Goal: Navigation & Orientation: Understand site structure

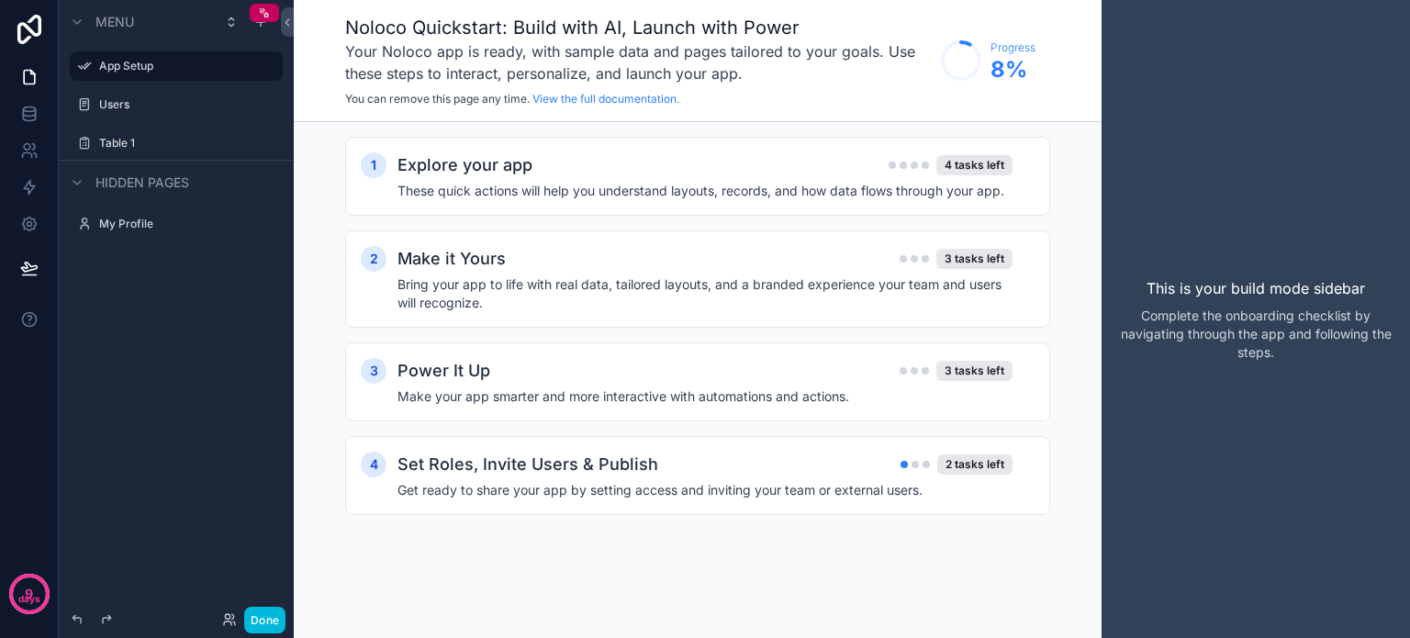
click at [204, 327] on div "Menu App Setup Users Table 1 Hidden pages My Profile" at bounding box center [176, 308] width 235 height 616
click at [193, 394] on div "Menu App Setup Users Table 1 Hidden pages My Profile" at bounding box center [176, 308] width 235 height 616
click at [35, 76] on icon at bounding box center [29, 77] width 18 height 18
click at [20, 115] on icon at bounding box center [29, 114] width 18 height 18
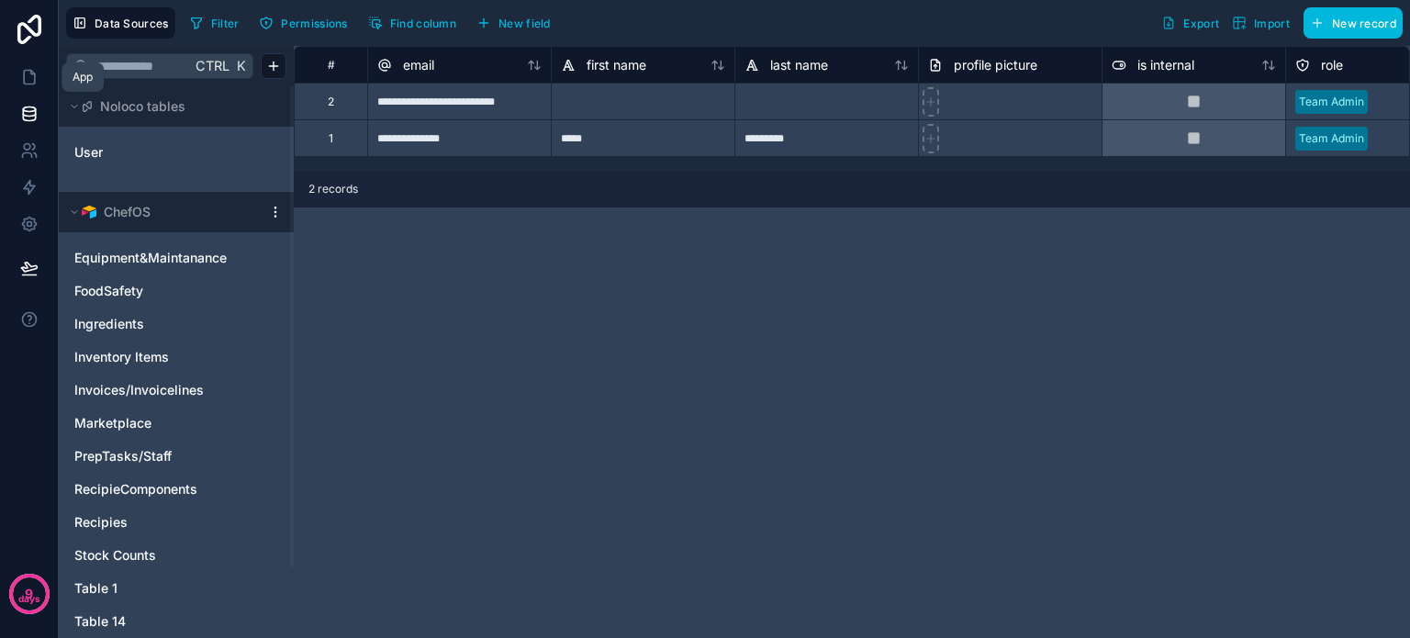
click at [27, 78] on icon at bounding box center [29, 77] width 18 height 18
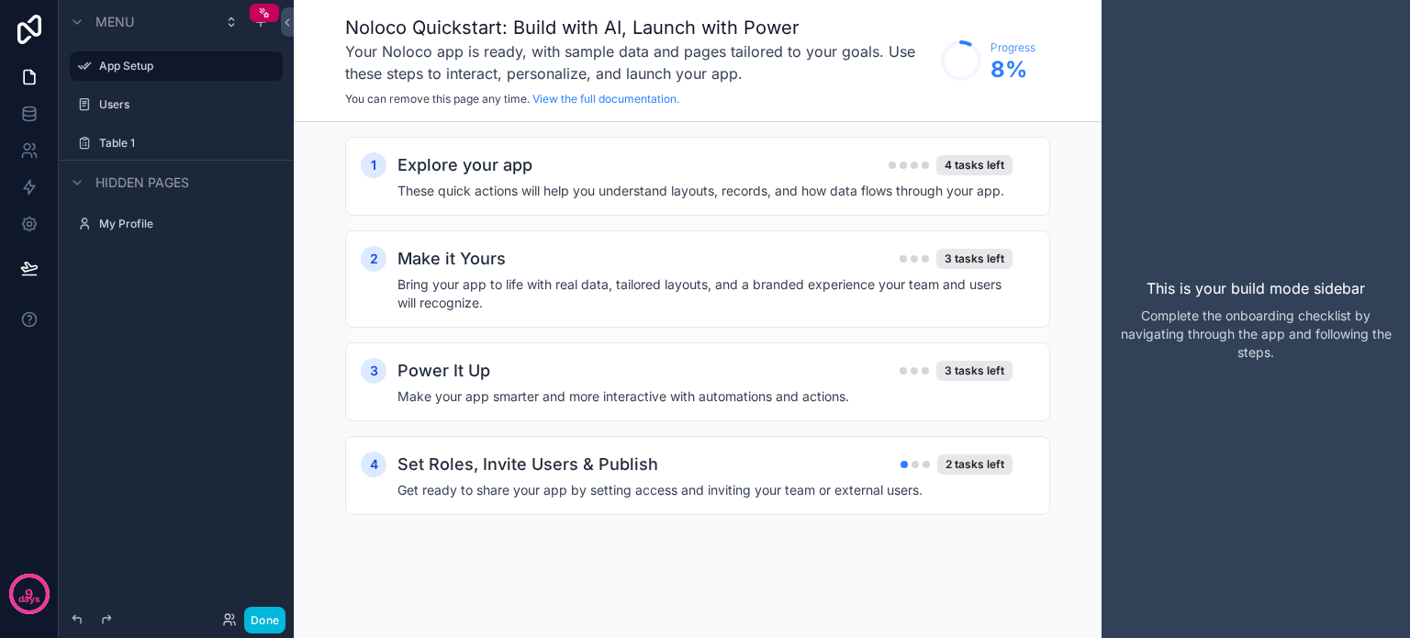
click at [113, 106] on label "Users" at bounding box center [185, 104] width 173 height 15
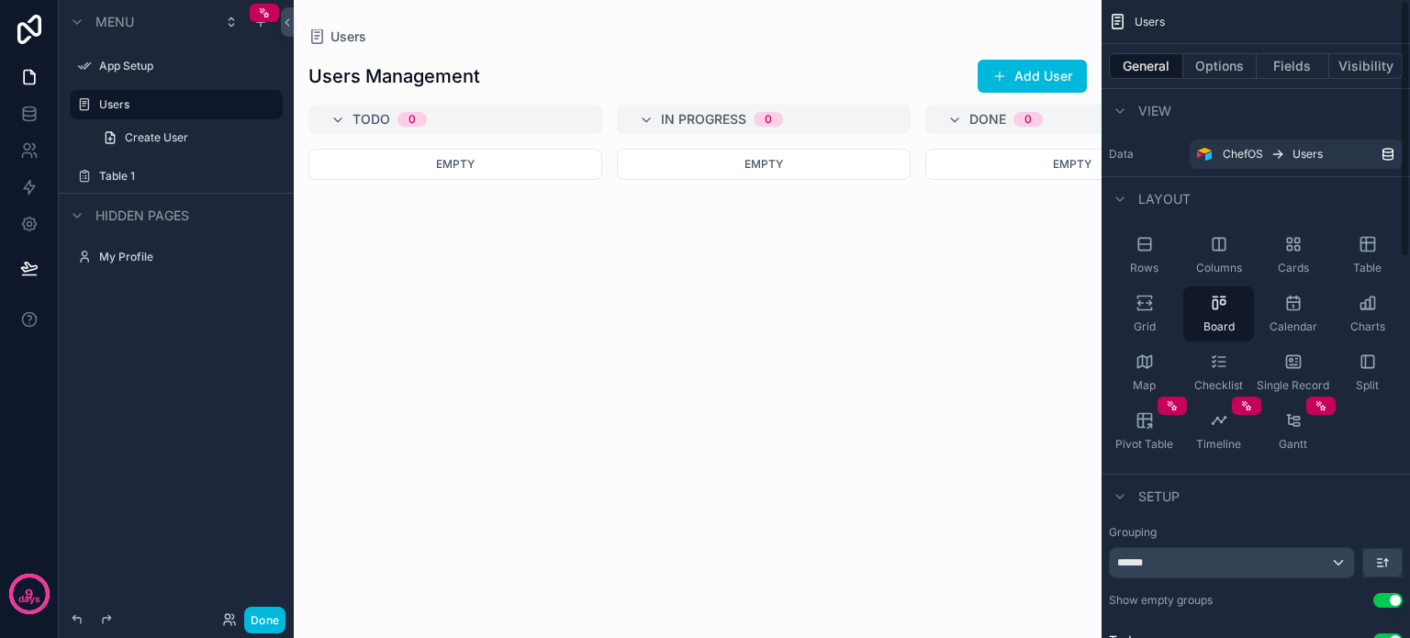
drag, startPoint x: 1267, startPoint y: 25, endPoint x: 1373, endPoint y: 376, distance: 367.2
drag, startPoint x: 1230, startPoint y: 14, endPoint x: 1234, endPoint y: 114, distance: 100.1
click at [617, 331] on div "scrollable content" at bounding box center [698, 319] width 808 height 638
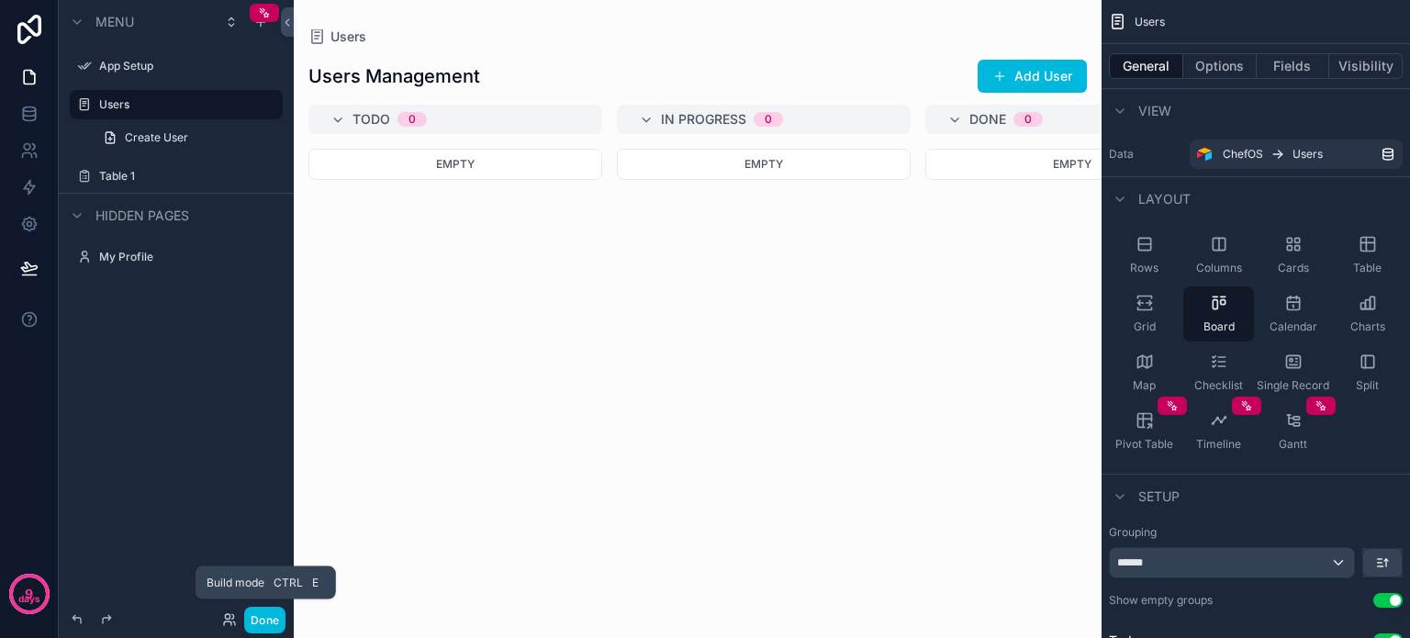
click at [253, 616] on button "Done" at bounding box center [264, 620] width 41 height 27
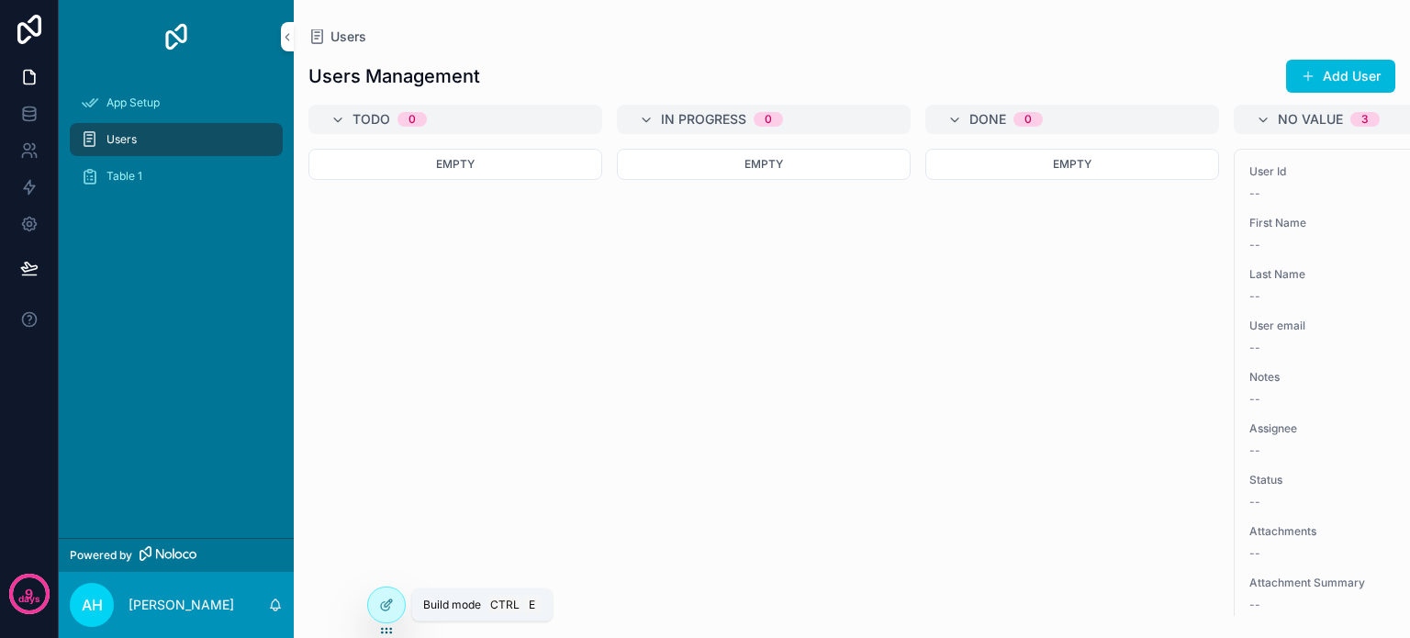
click at [386, 606] on icon at bounding box center [388, 603] width 7 height 7
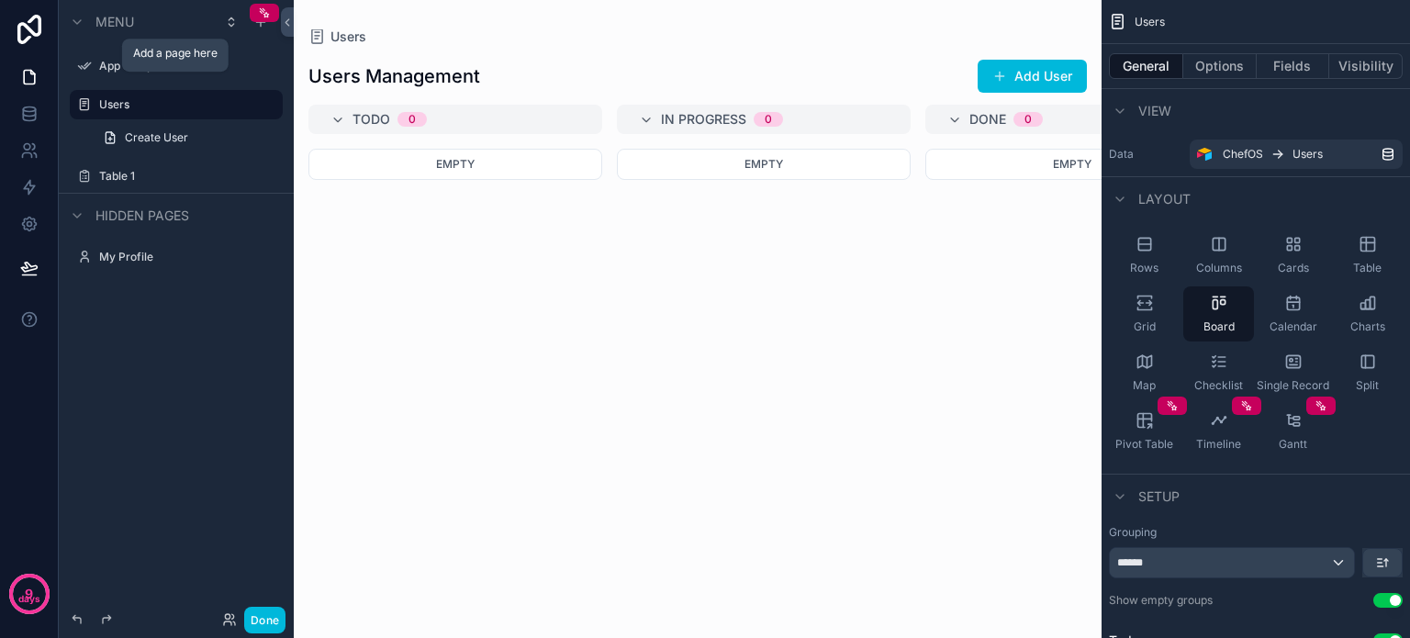
click at [0, 0] on icon "scrollable content" at bounding box center [0, 0] width 0 height 0
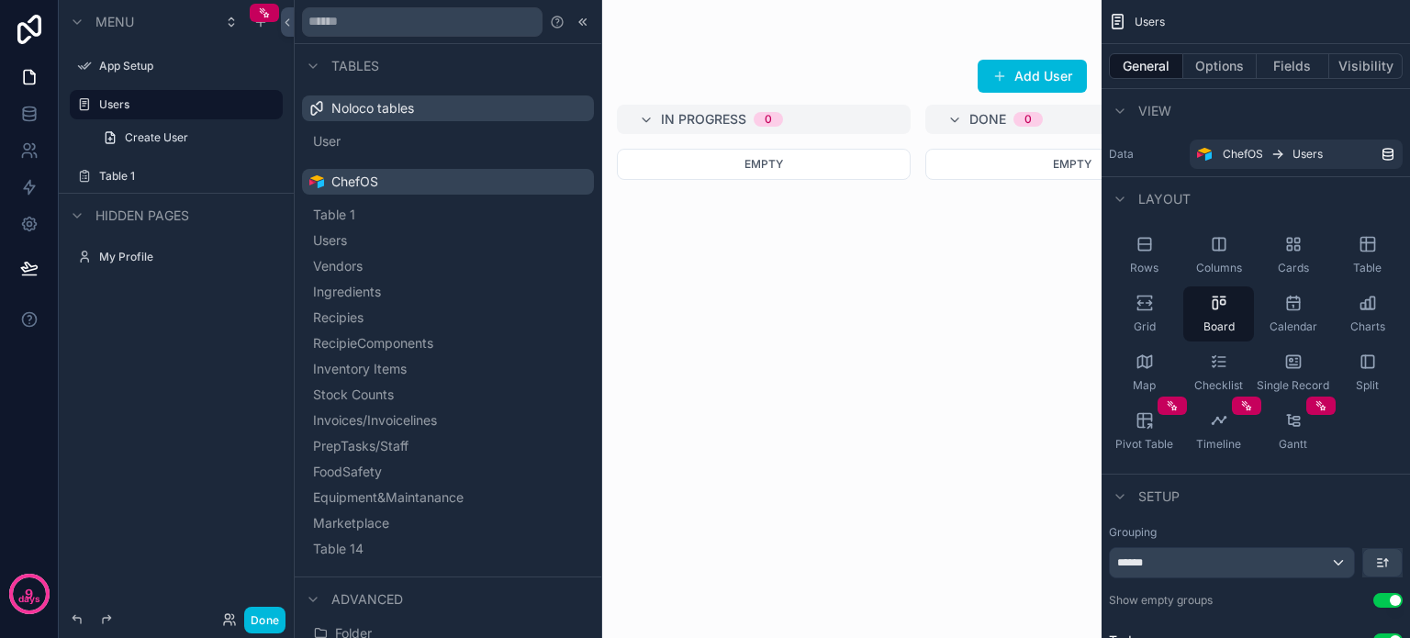
click at [353, 259] on span "Vendors" at bounding box center [338, 266] width 50 height 18
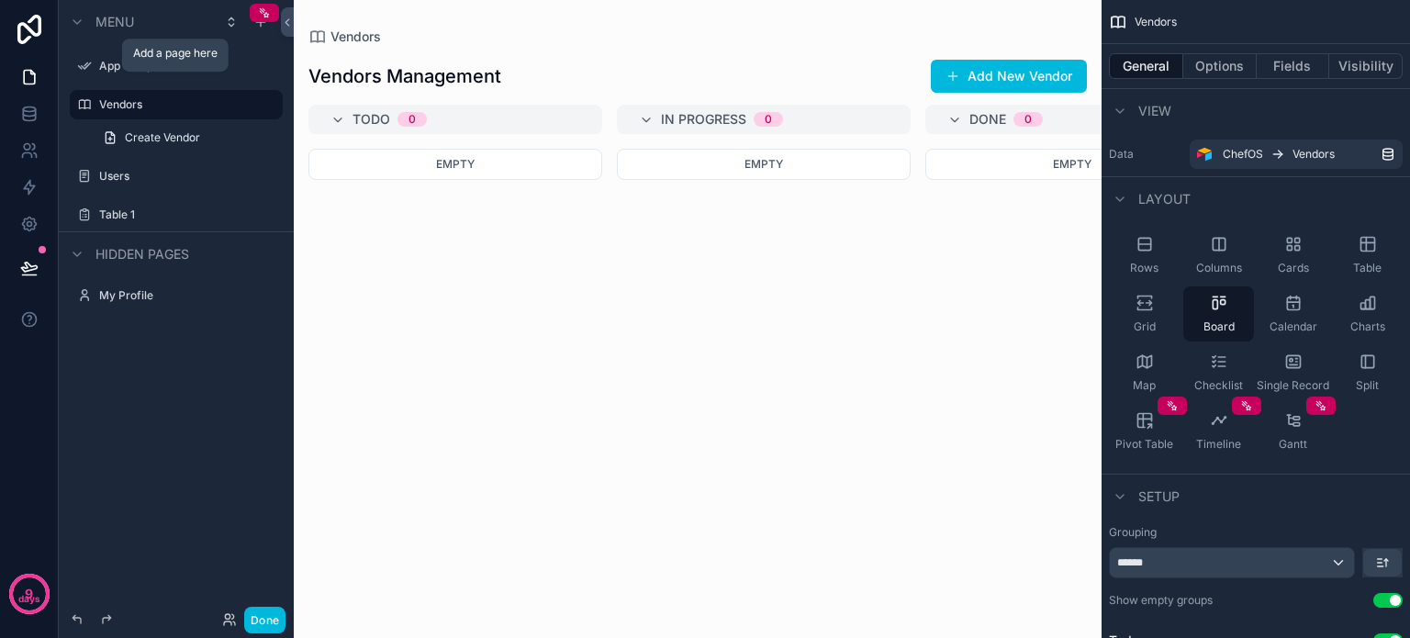
click at [0, 0] on icon "scrollable content" at bounding box center [0, 0] width 0 height 0
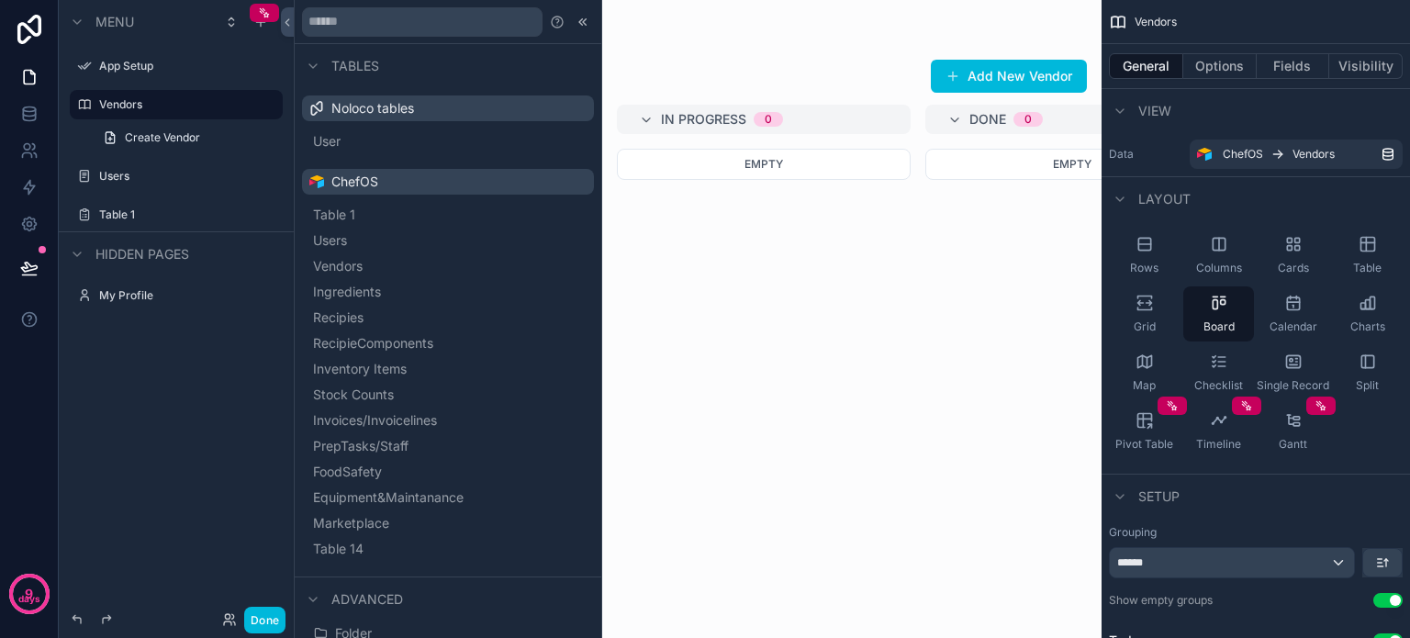
click at [347, 288] on span "Ingredients" at bounding box center [347, 292] width 68 height 18
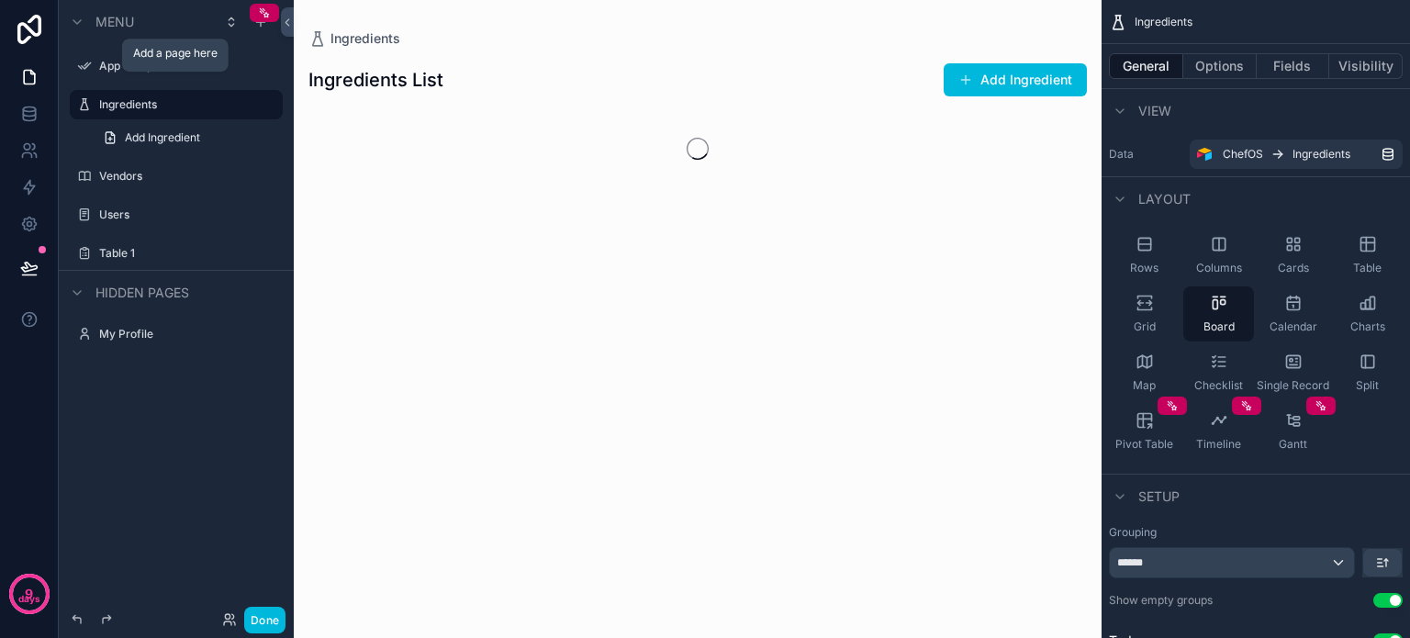
click at [0, 0] on icon "scrollable content" at bounding box center [0, 0] width 0 height 0
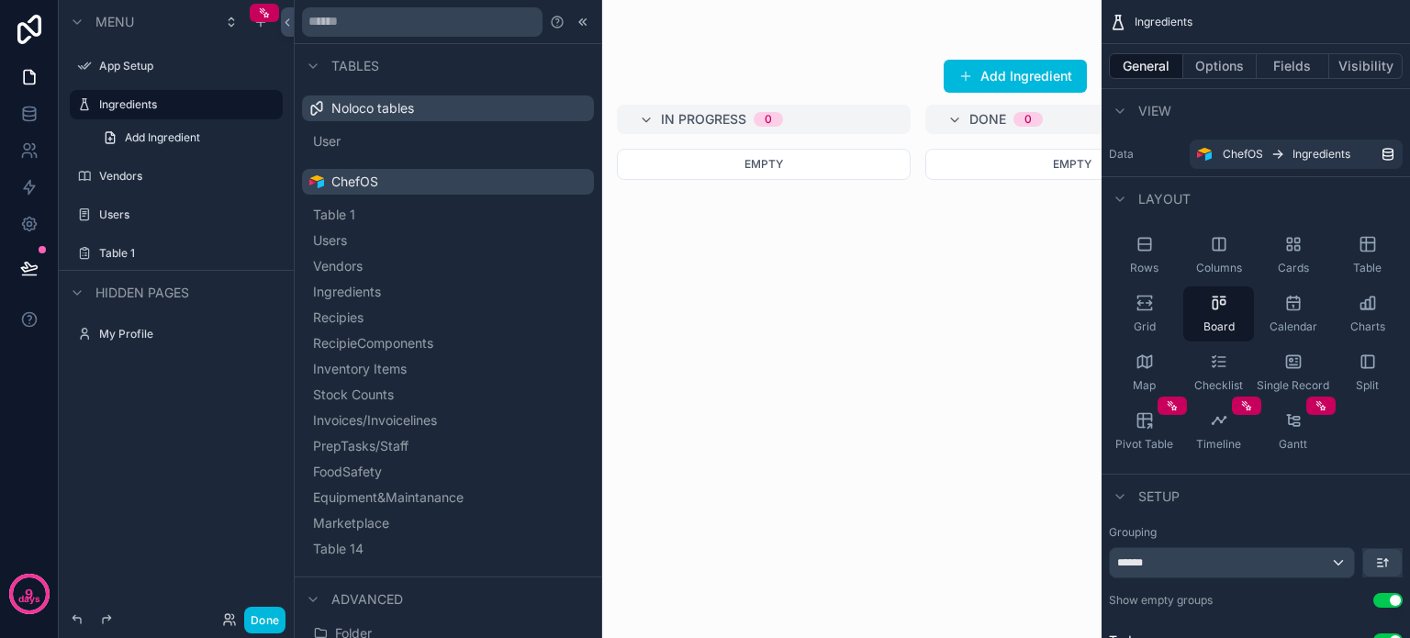
click at [338, 308] on span "Recipies" at bounding box center [338, 317] width 50 height 18
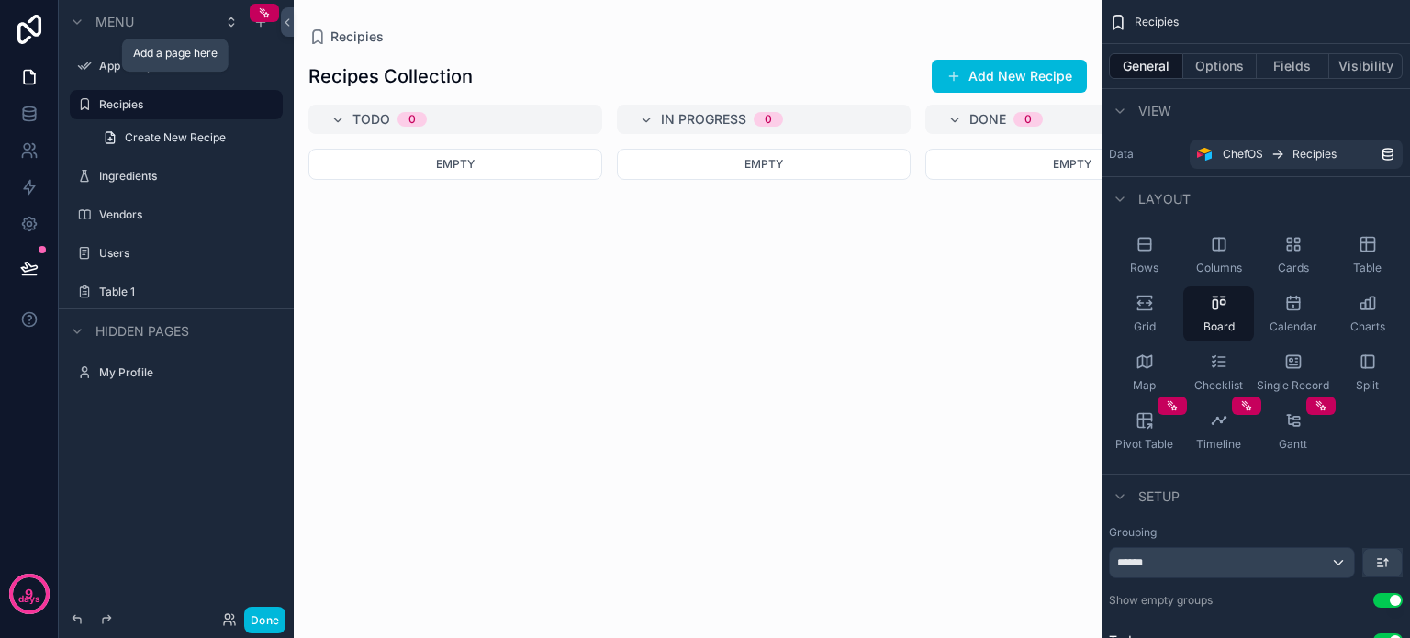
click at [0, 0] on div "scrollable content" at bounding box center [0, 0] width 0 height 0
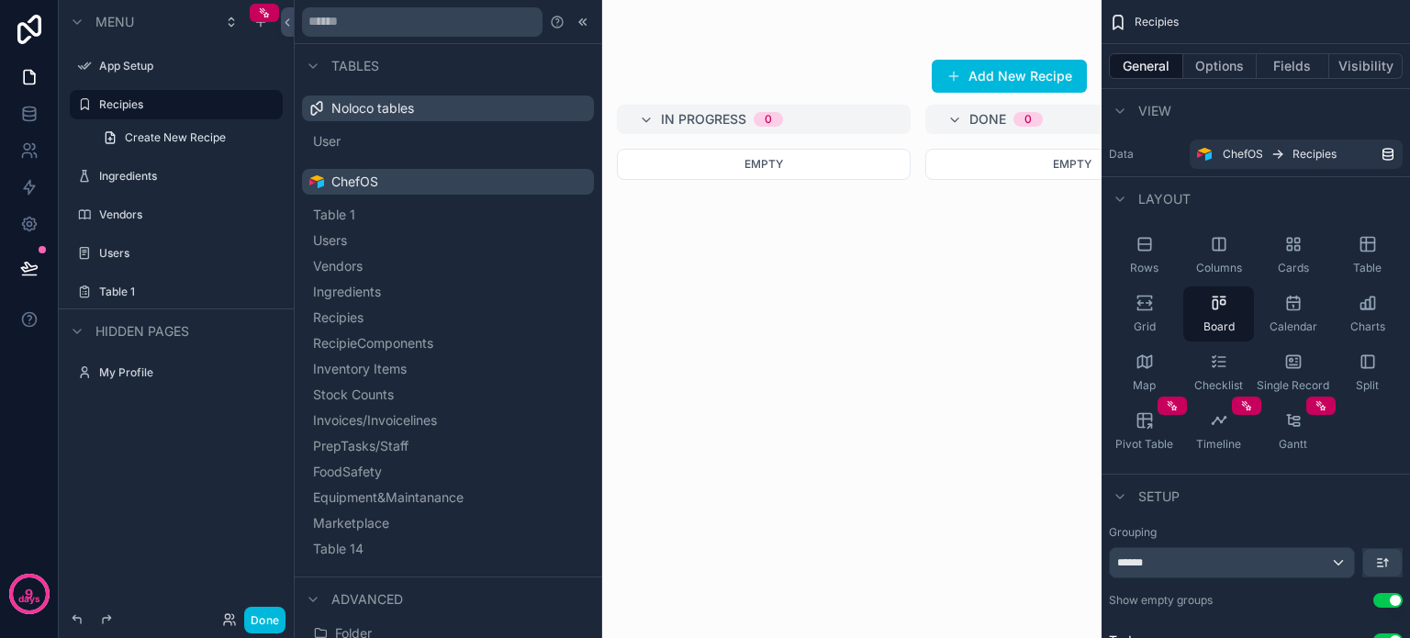
click at [339, 341] on span "RecipieComponents" at bounding box center [373, 343] width 120 height 18
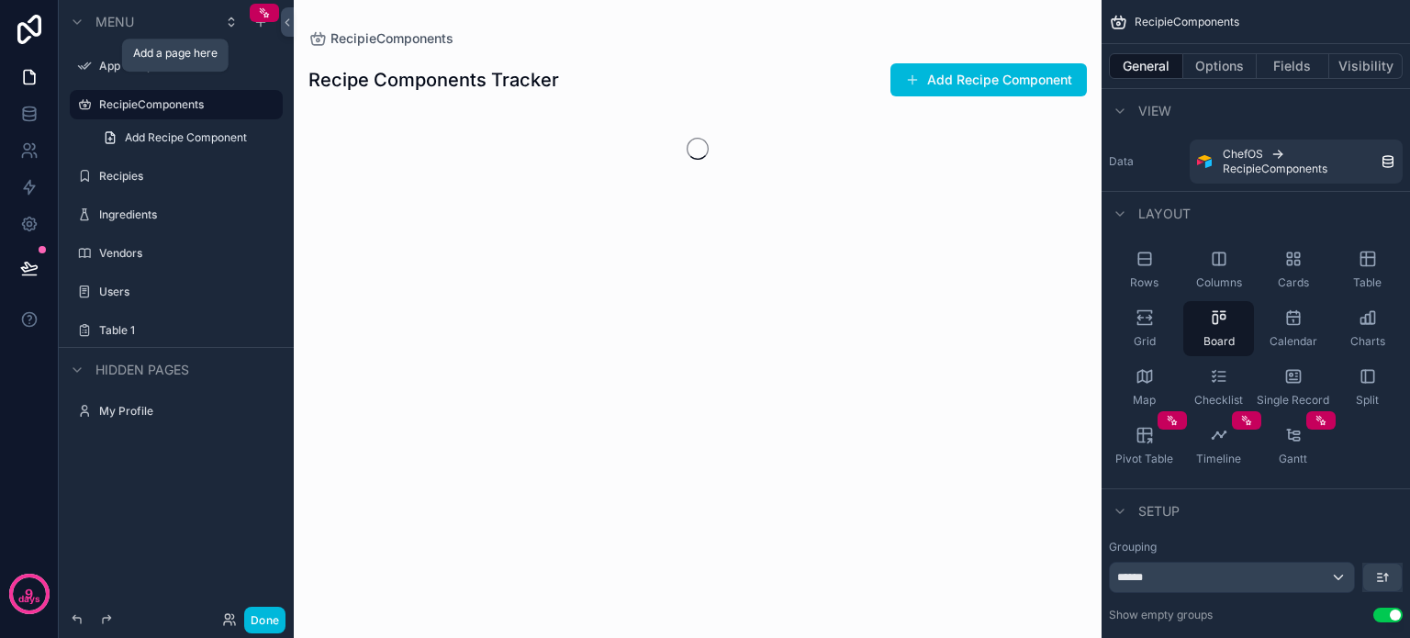
click at [0, 0] on icon "scrollable content" at bounding box center [0, 0] width 0 height 0
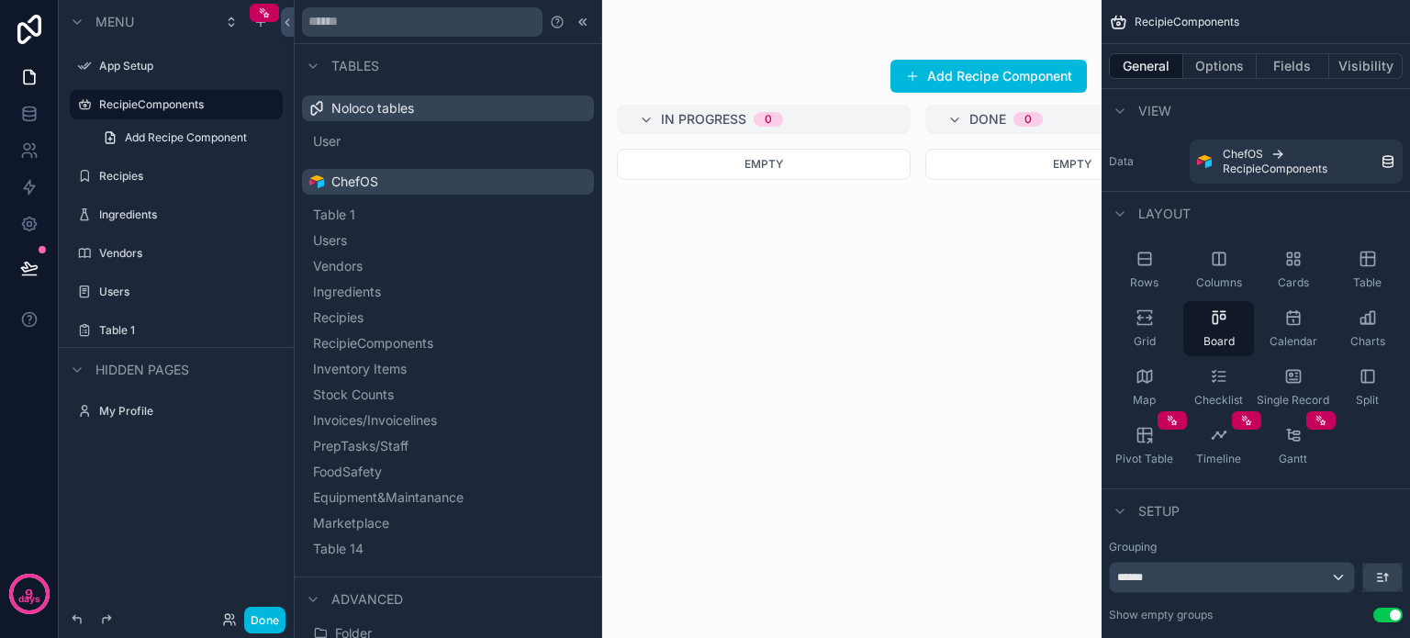
click at [349, 360] on span "Inventory Items" at bounding box center [360, 369] width 94 height 18
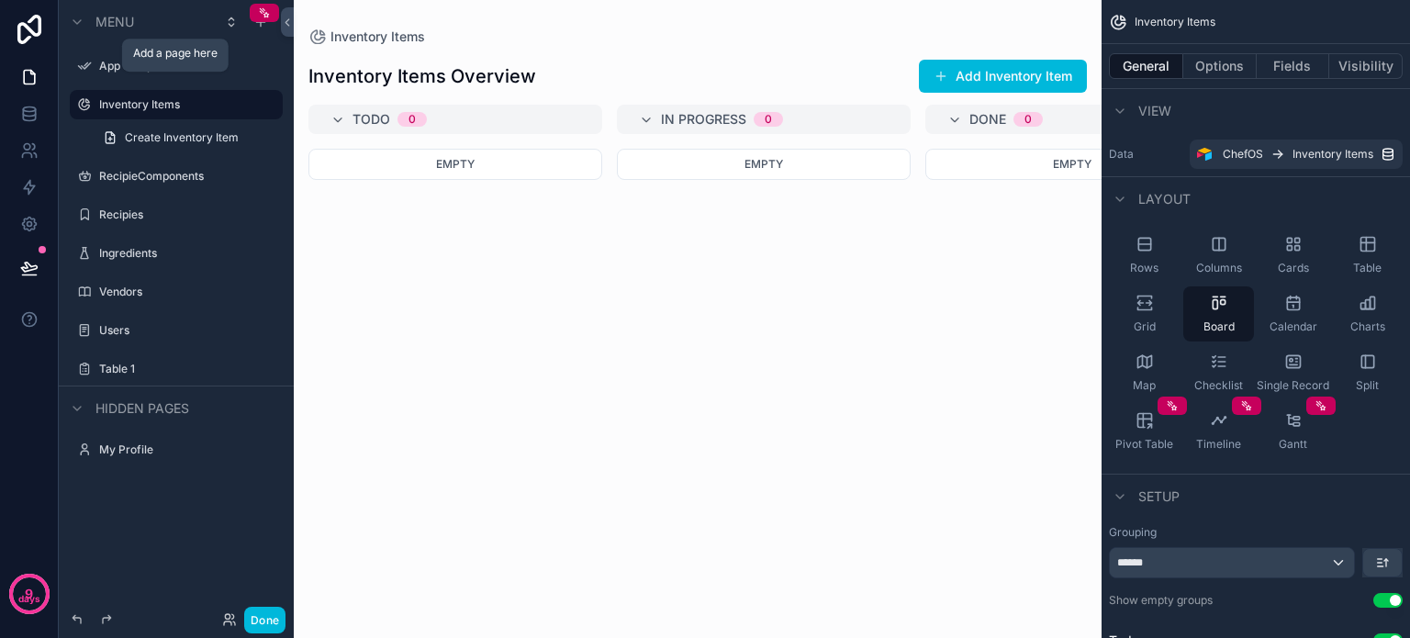
click at [0, 0] on icon "scrollable content" at bounding box center [0, 0] width 0 height 0
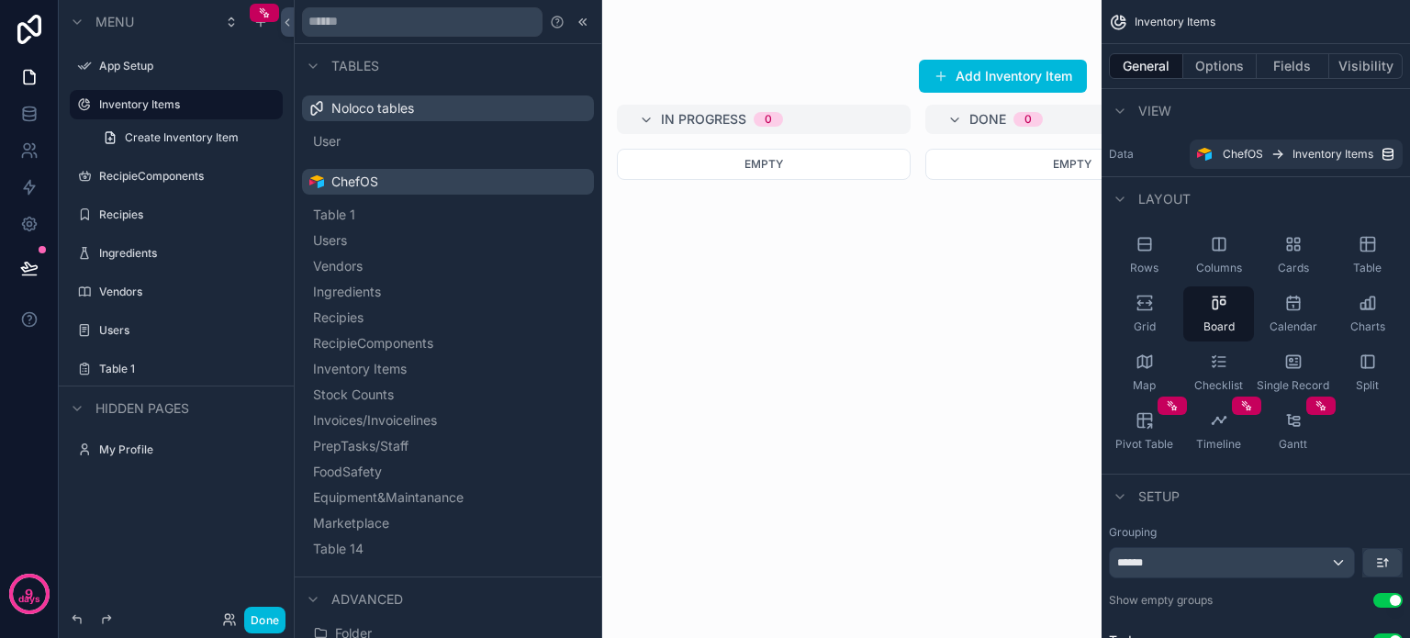
click at [365, 392] on span "Stock Counts" at bounding box center [353, 395] width 81 height 18
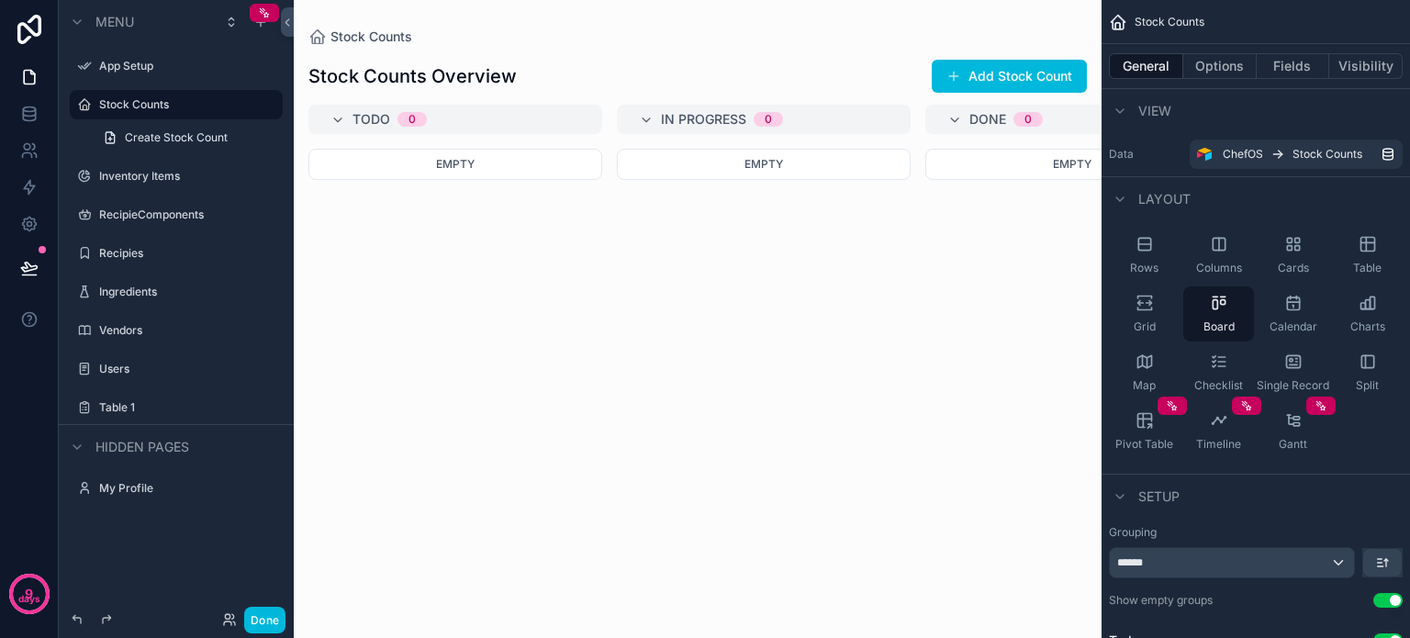
click at [269, 624] on button "Done" at bounding box center [264, 620] width 41 height 27
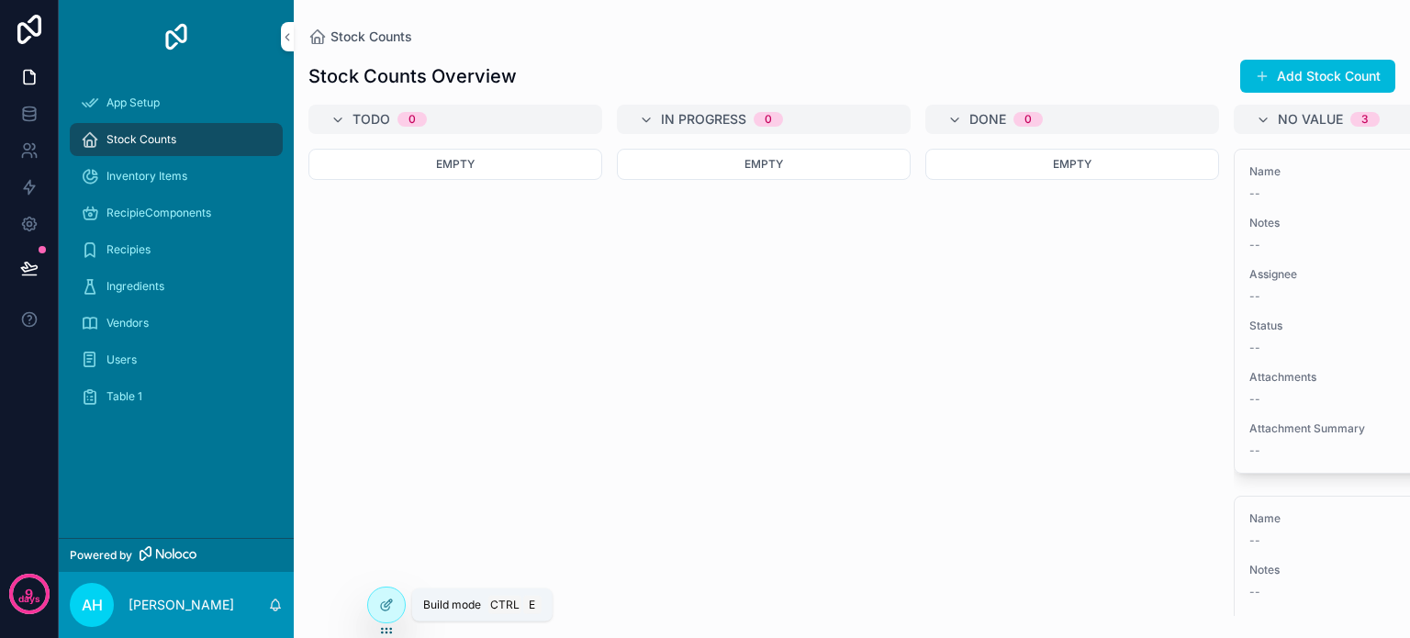
click at [390, 601] on icon at bounding box center [390, 601] width 2 height 2
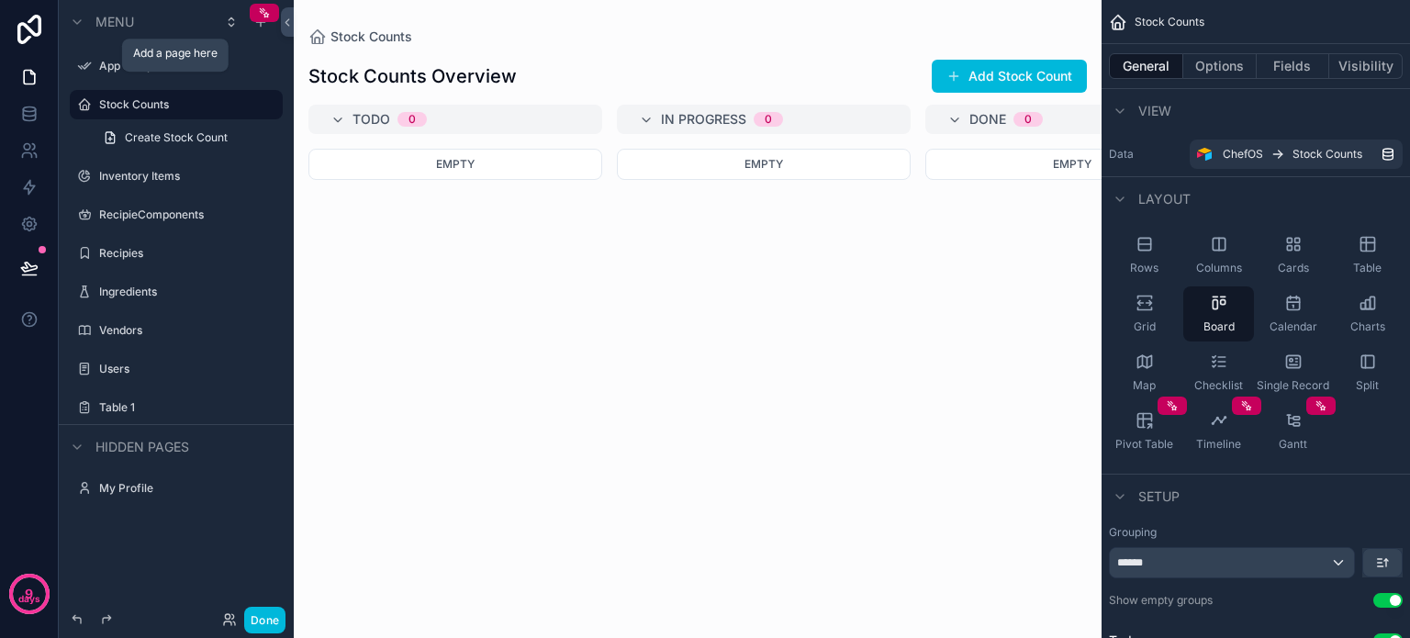
click at [0, 0] on icon "scrollable content" at bounding box center [0, 0] width 0 height 0
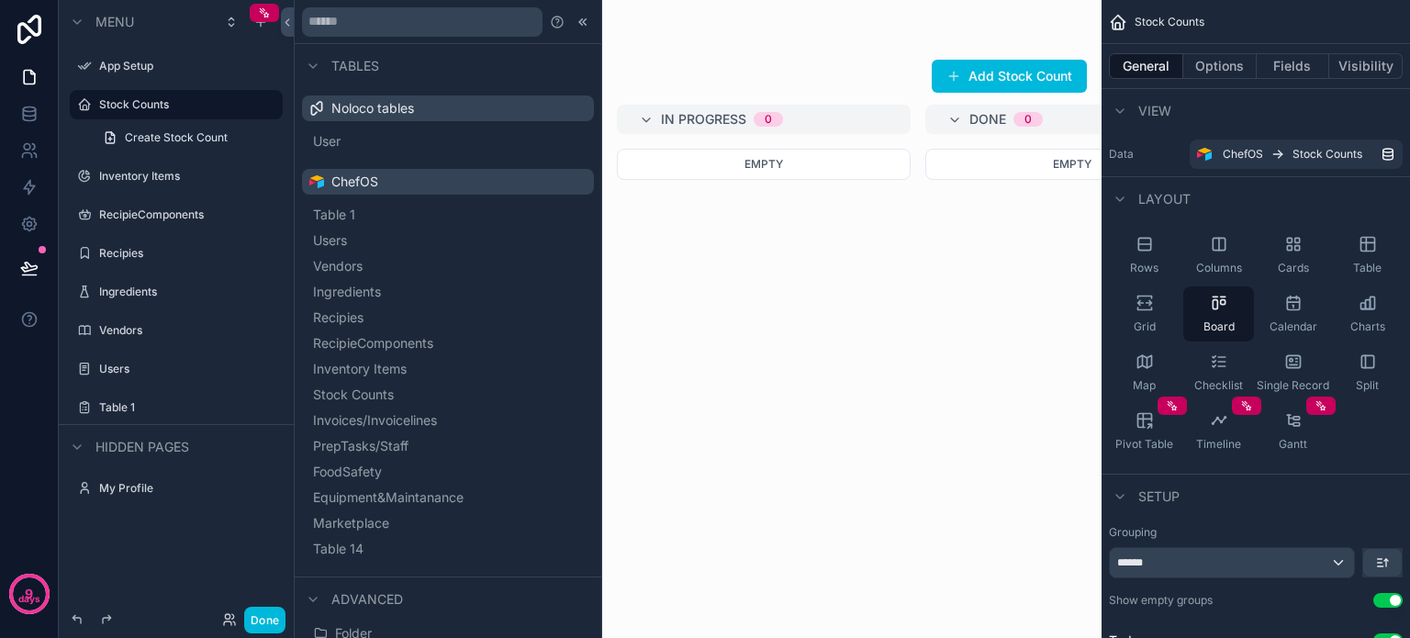
click at [375, 418] on span "Invoices/Invoicelines" at bounding box center [375, 420] width 124 height 18
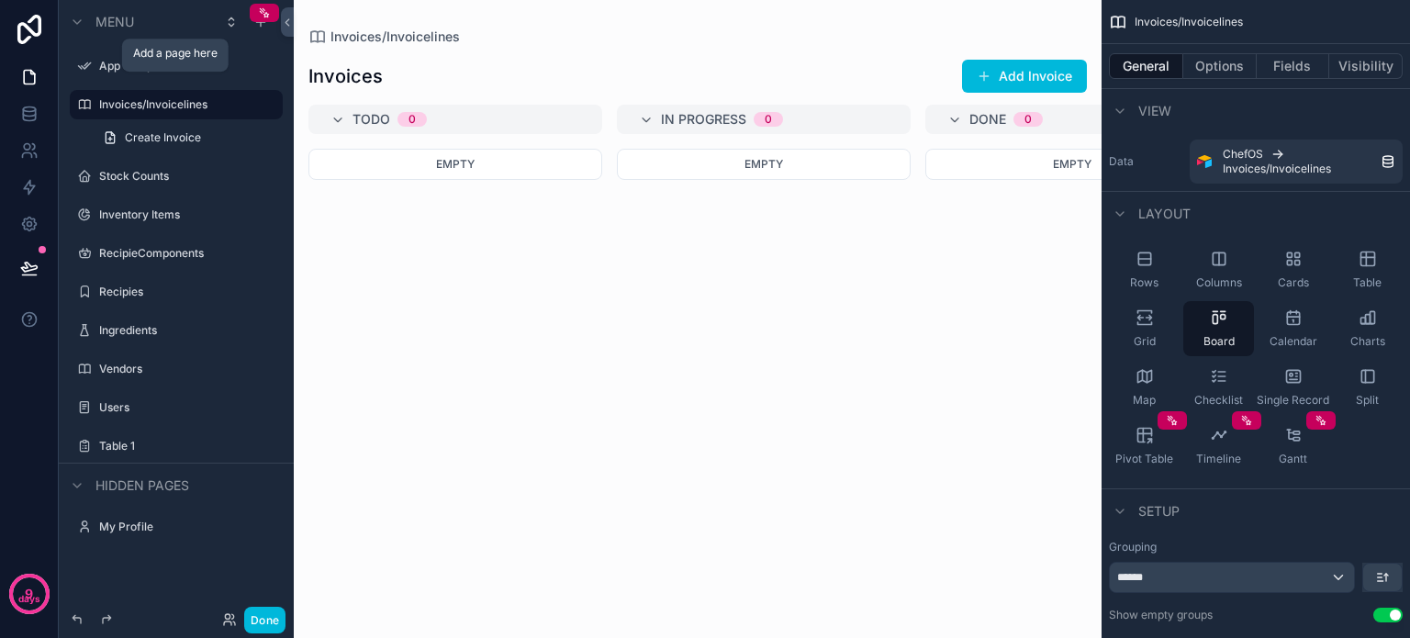
click at [0, 0] on icon "scrollable content" at bounding box center [0, 0] width 0 height 0
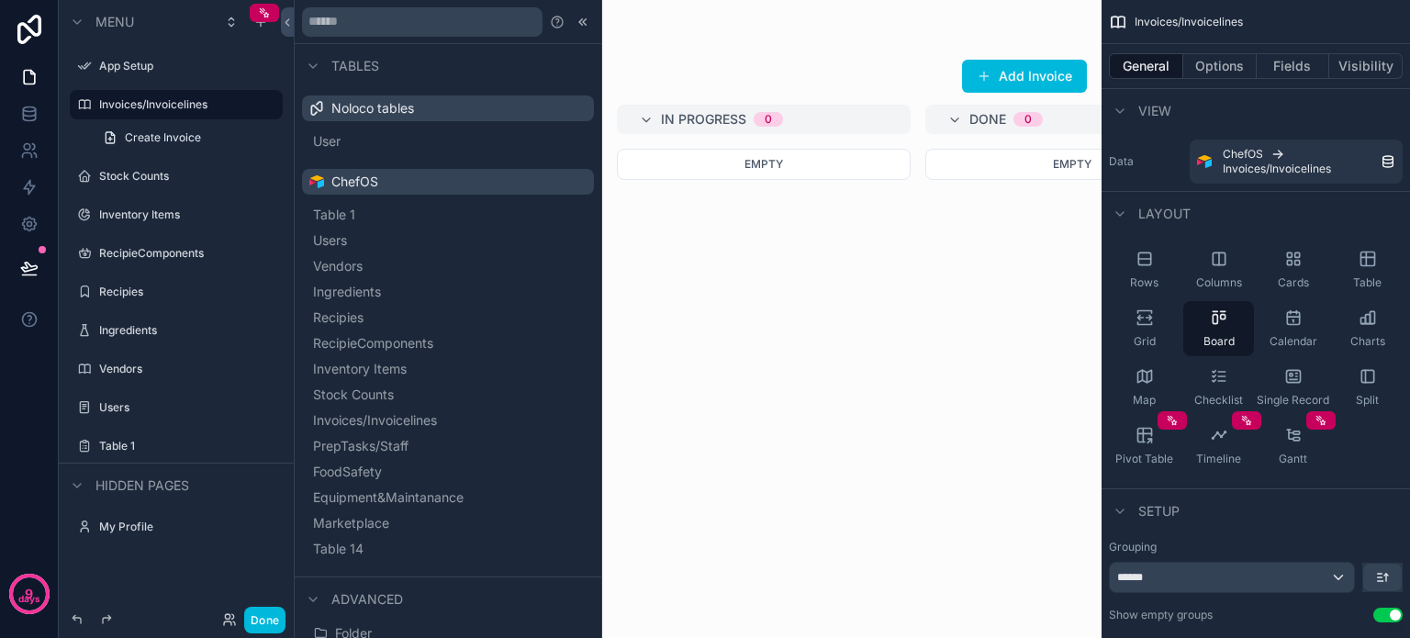
click at [356, 443] on span "PrepTasks/Staff" at bounding box center [360, 446] width 95 height 18
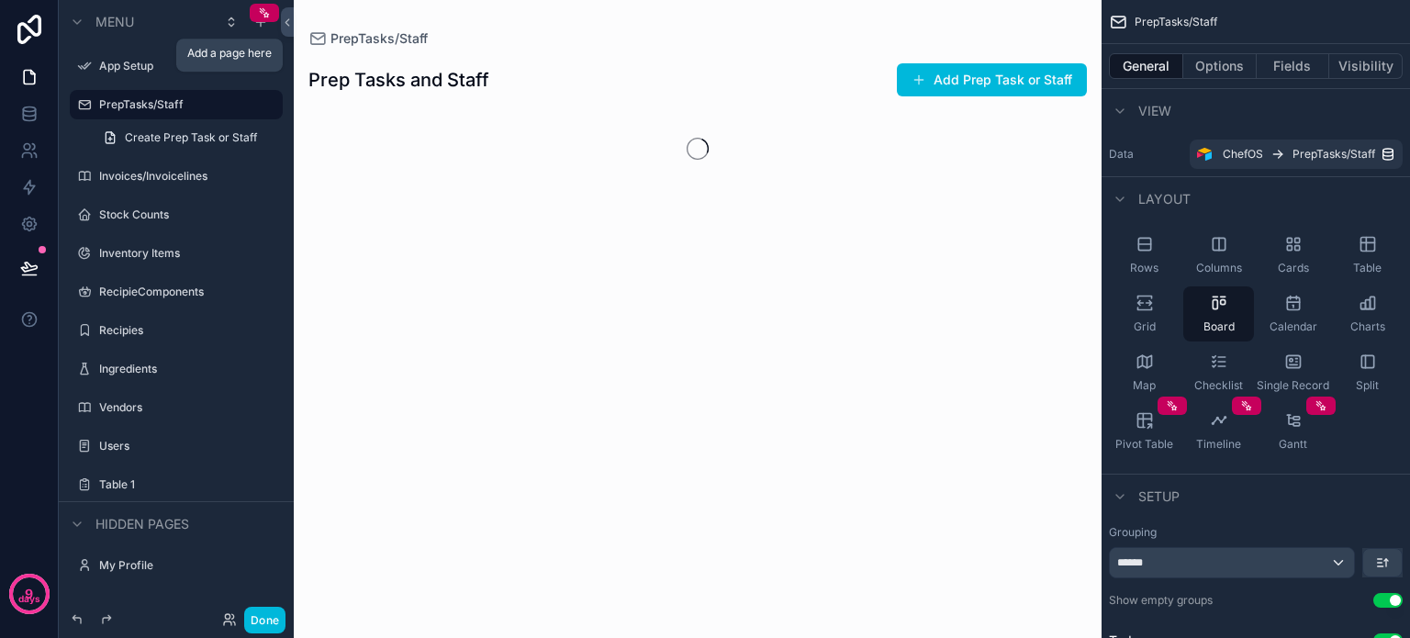
click at [0, 0] on icon "scrollable content" at bounding box center [0, 0] width 0 height 0
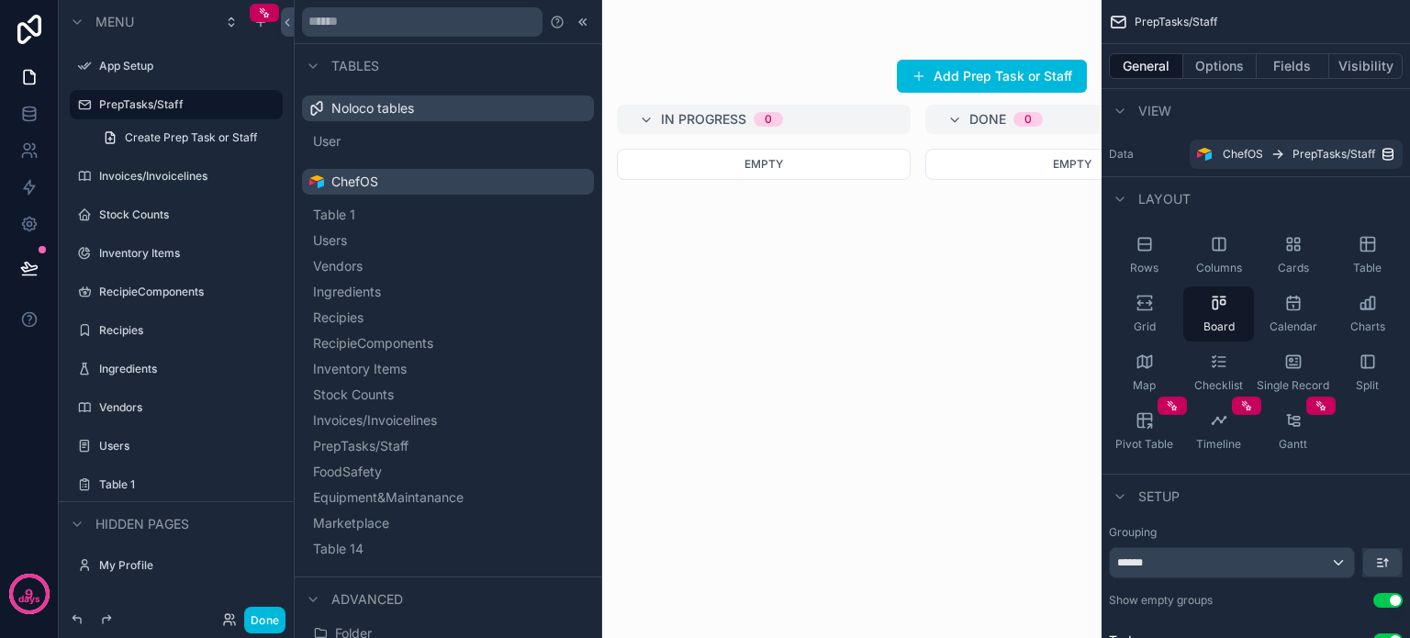
click at [349, 469] on span "FoodSafety" at bounding box center [347, 472] width 69 height 18
